Goal: Information Seeking & Learning: Learn about a topic

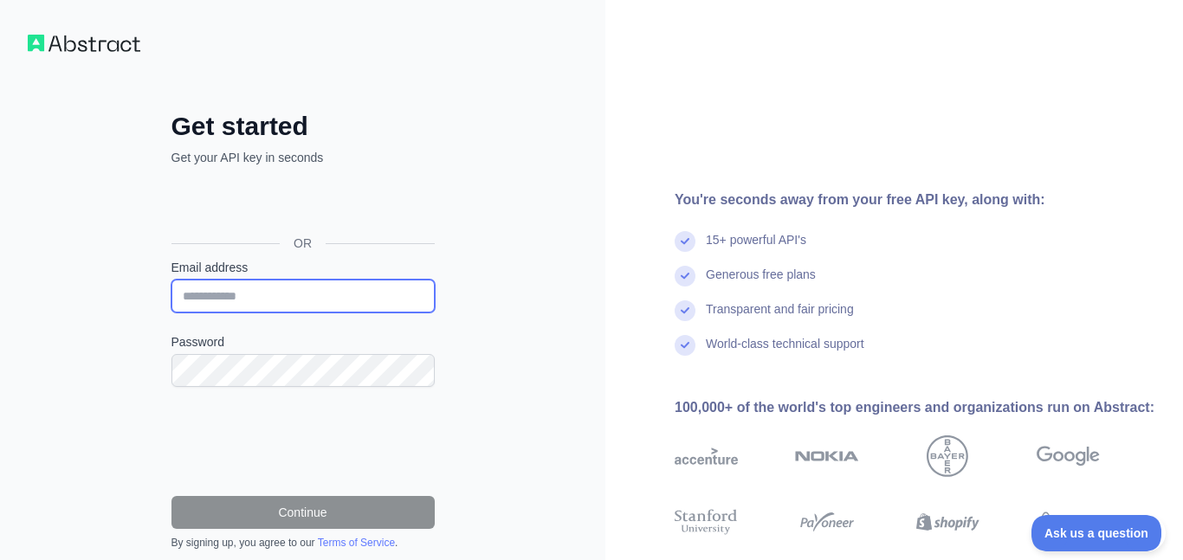
click at [283, 302] on input "Email address" at bounding box center [302, 296] width 263 height 33
type input "**********"
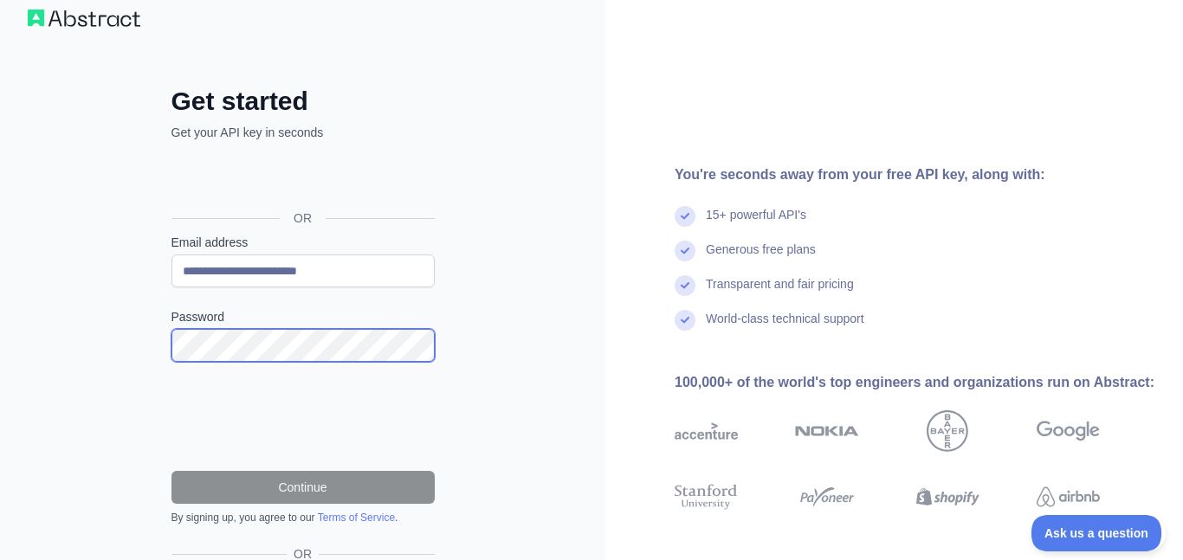
scroll to position [24, 0]
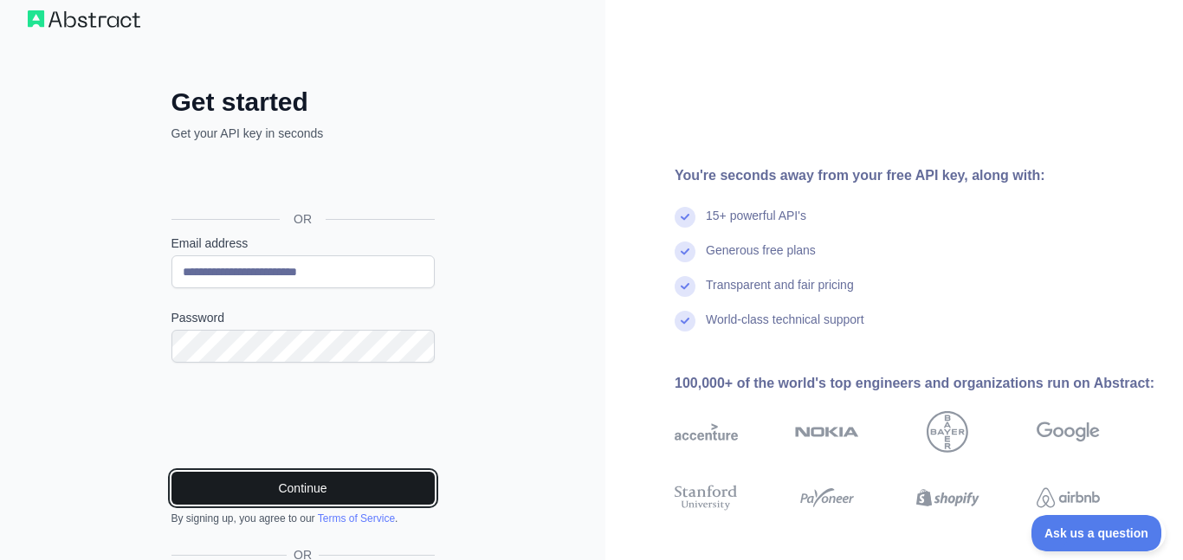
click at [243, 489] on button "Continue" at bounding box center [302, 488] width 263 height 33
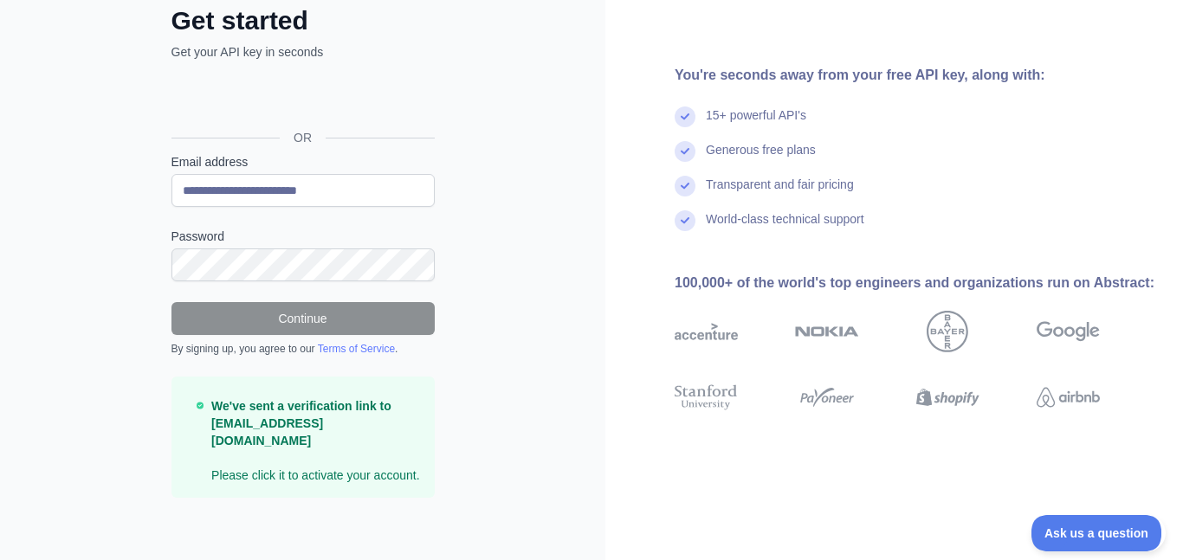
scroll to position [113, 0]
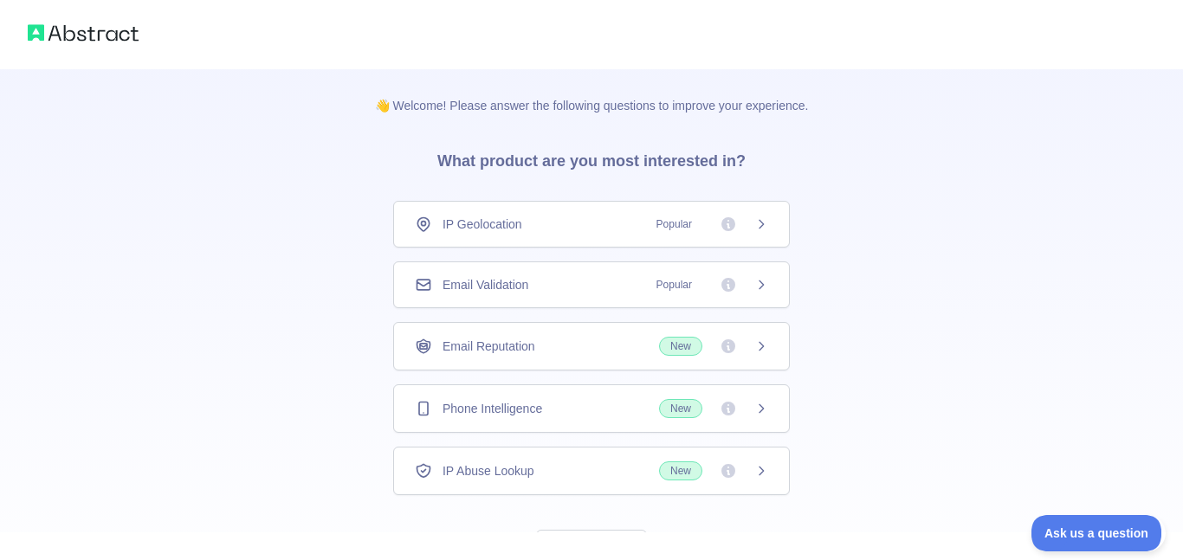
click at [628, 416] on div "Phone Intelligence New" at bounding box center [591, 408] width 353 height 19
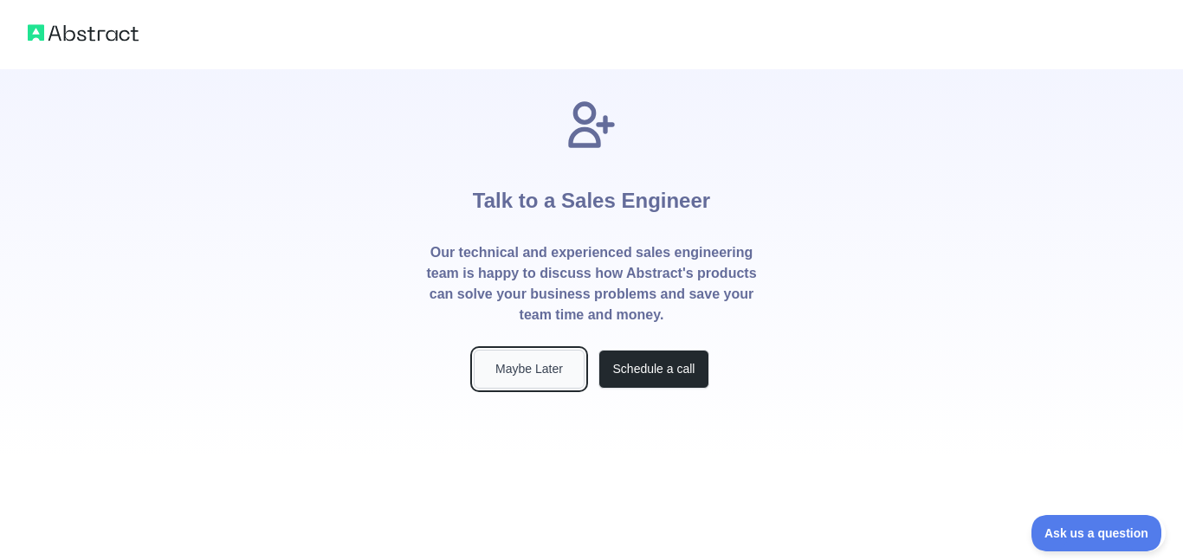
click at [541, 352] on button "Maybe Later" at bounding box center [529, 369] width 111 height 39
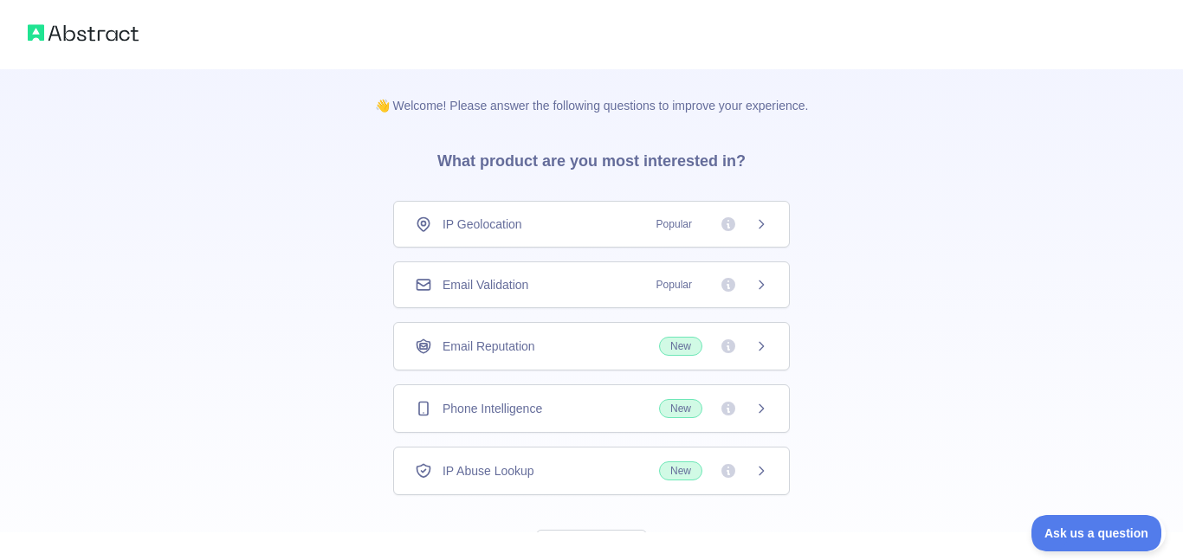
click at [453, 207] on div "IP Geolocation Popular" at bounding box center [591, 224] width 397 height 47
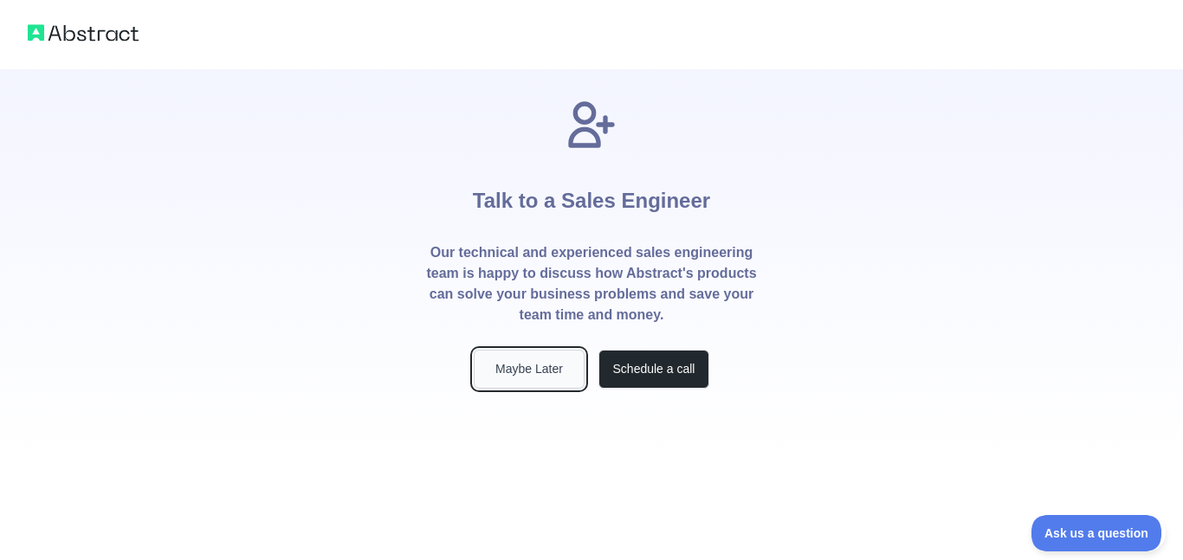
click at [535, 368] on button "Maybe Later" at bounding box center [529, 369] width 111 height 39
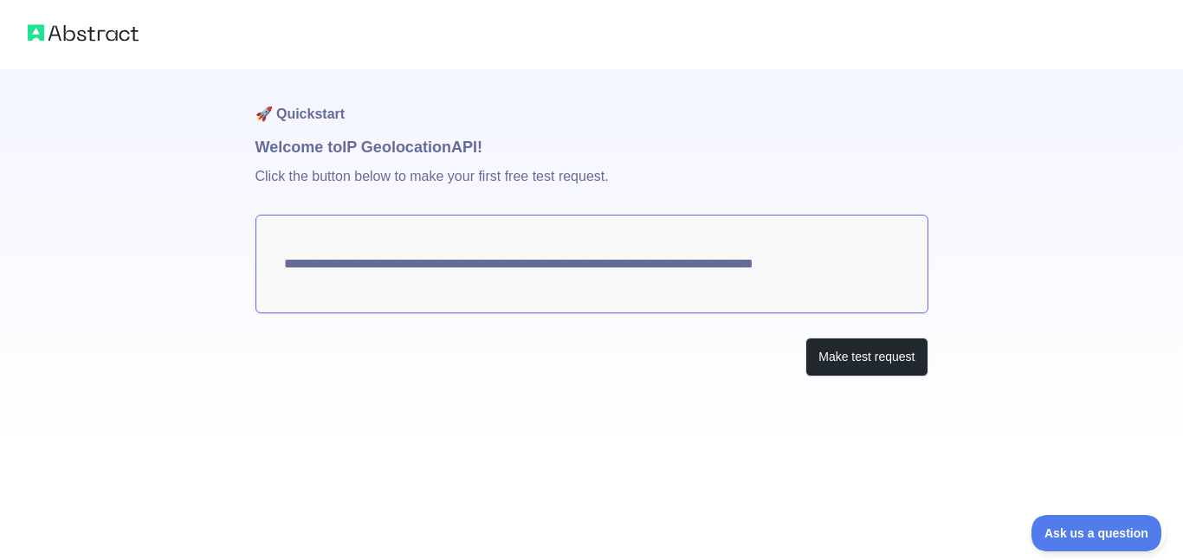
click at [880, 380] on div "**********" at bounding box center [591, 257] width 673 height 377
click at [865, 358] on button "Make test request" at bounding box center [866, 357] width 122 height 39
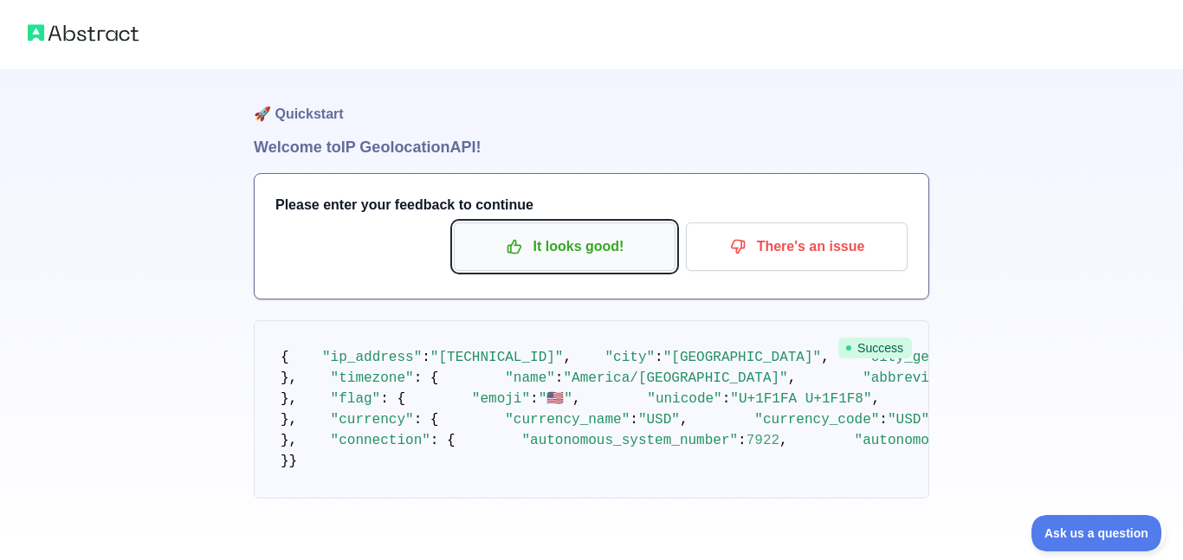
click at [576, 247] on p "It looks good!" at bounding box center [565, 246] width 196 height 29
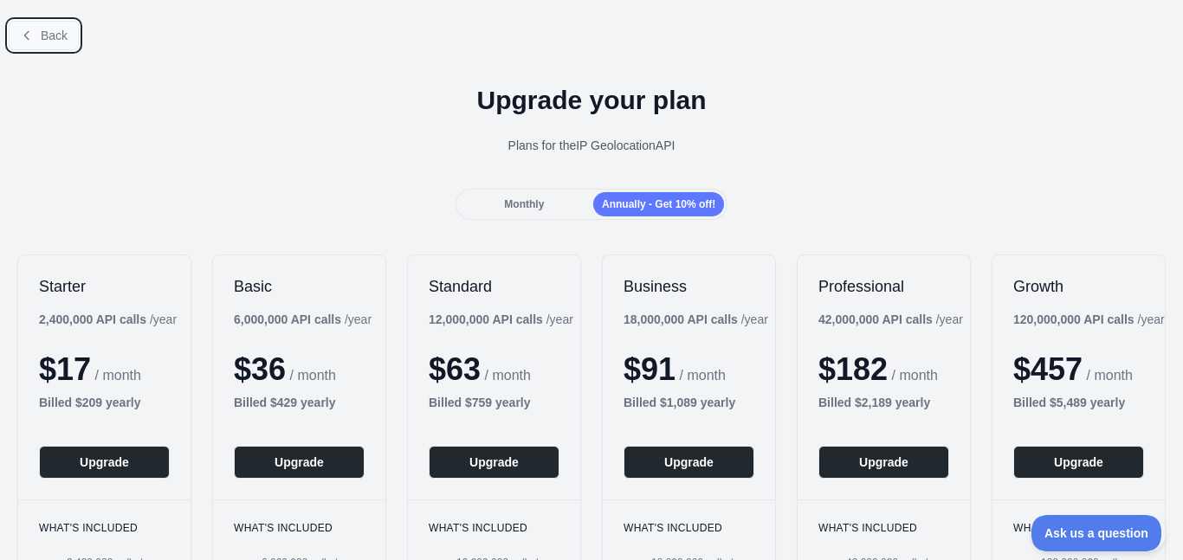
click at [58, 39] on span "Back" at bounding box center [54, 36] width 27 height 14
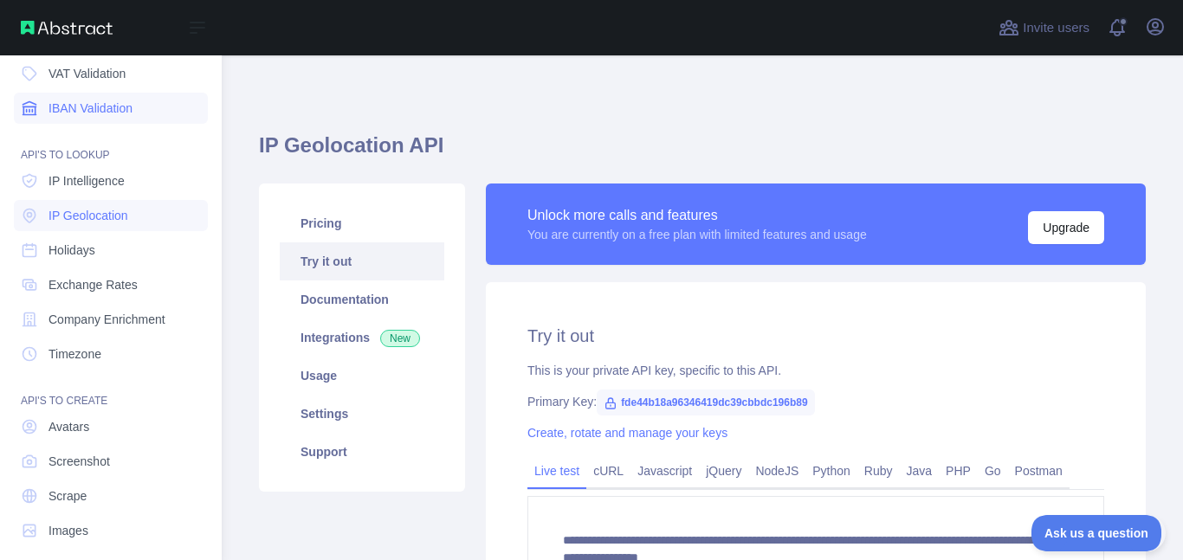
scroll to position [202, 0]
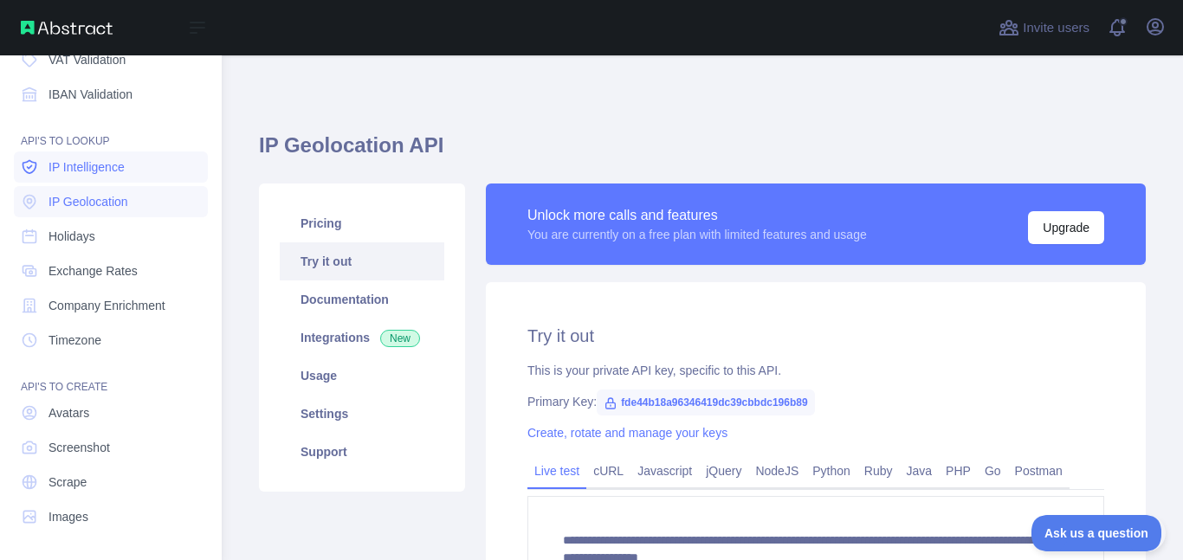
click at [120, 158] on span "IP Intelligence" at bounding box center [86, 166] width 76 height 17
click at [131, 190] on link "IP Geolocation" at bounding box center [111, 201] width 194 height 31
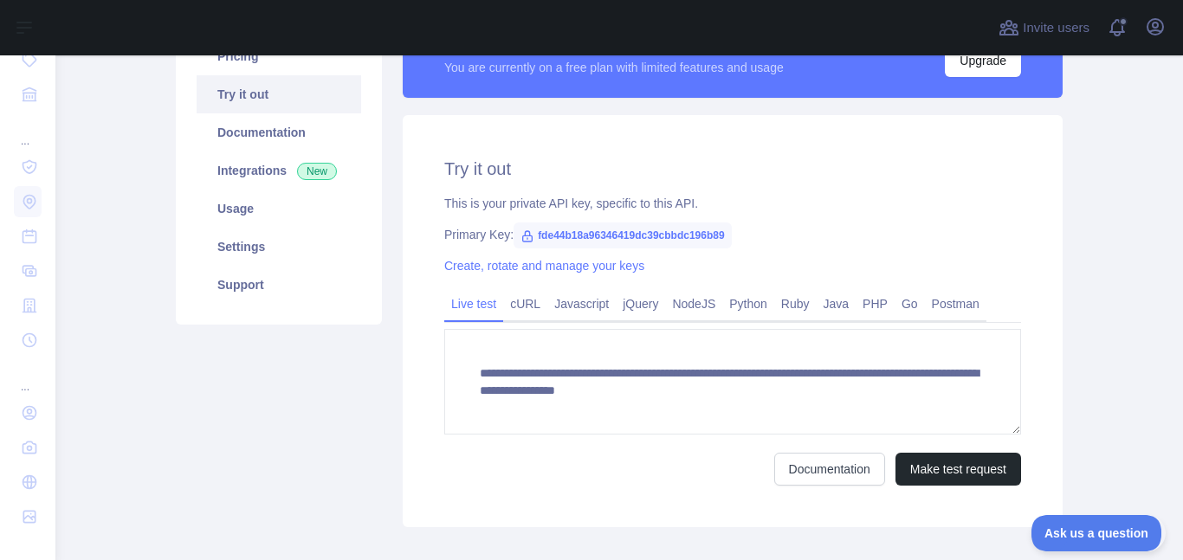
scroll to position [174, 0]
